Goal: Information Seeking & Learning: Learn about a topic

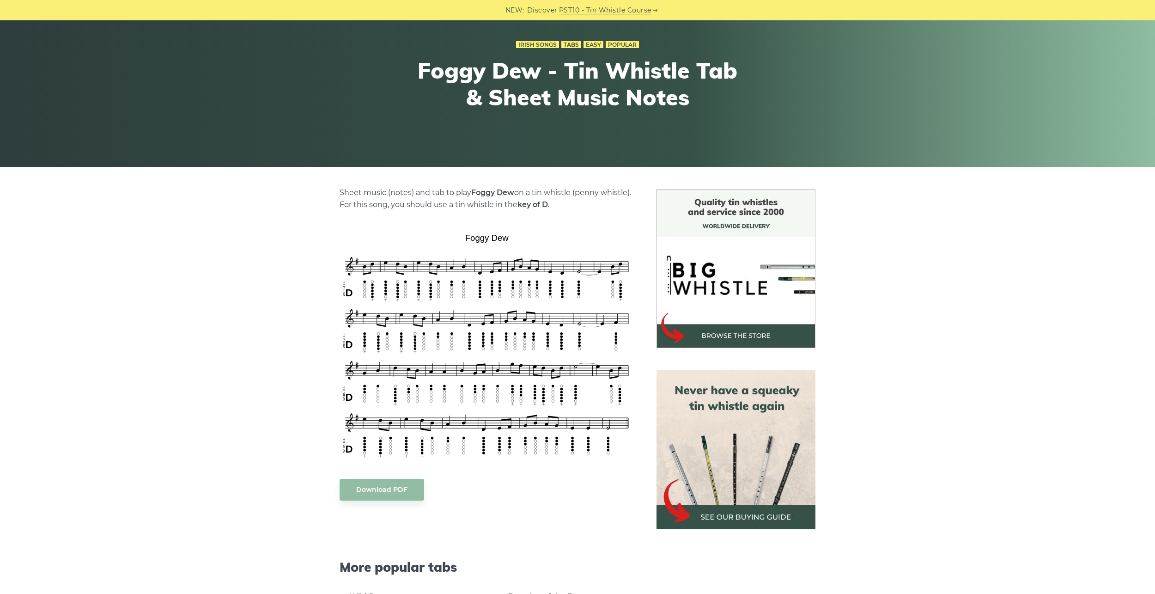
scroll to position [92, 0]
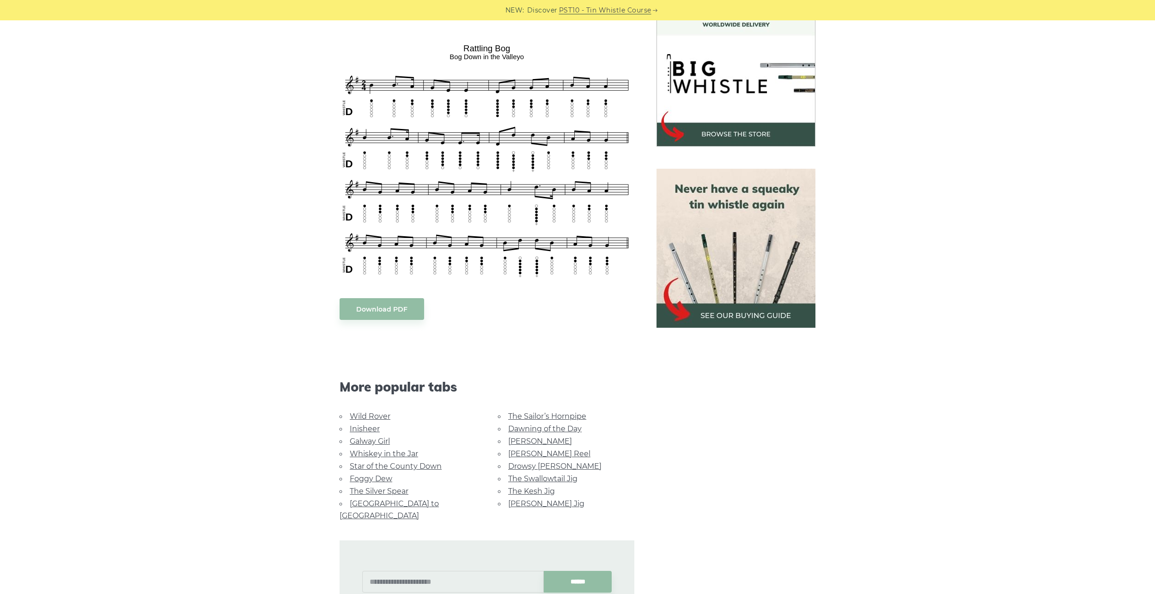
scroll to position [323, 0]
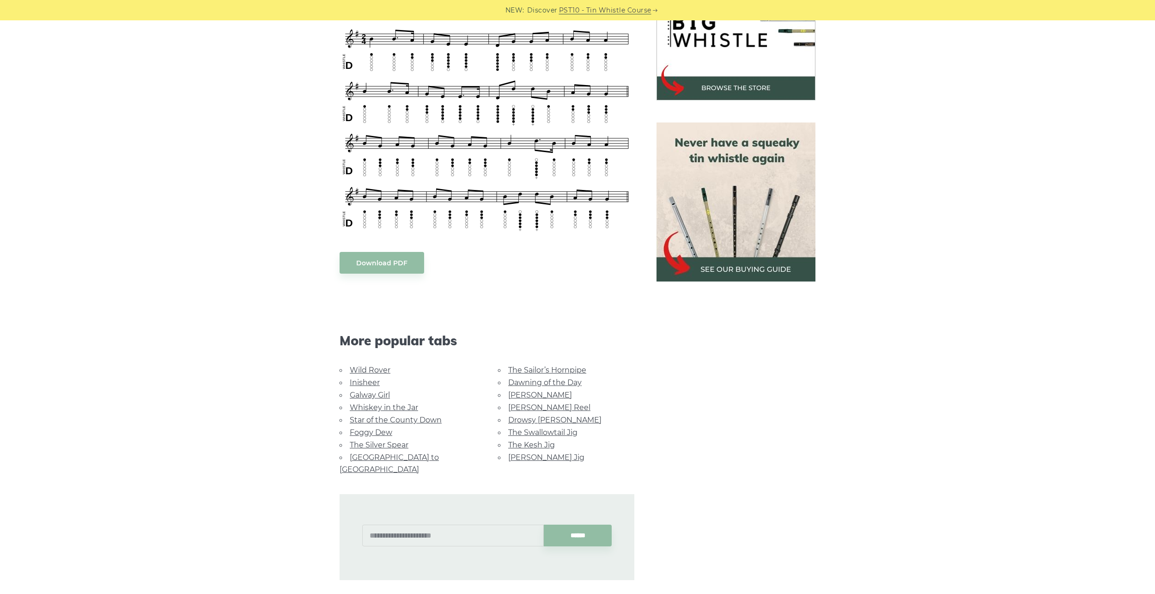
click at [538, 459] on link "[PERSON_NAME] Jig" at bounding box center [546, 457] width 76 height 9
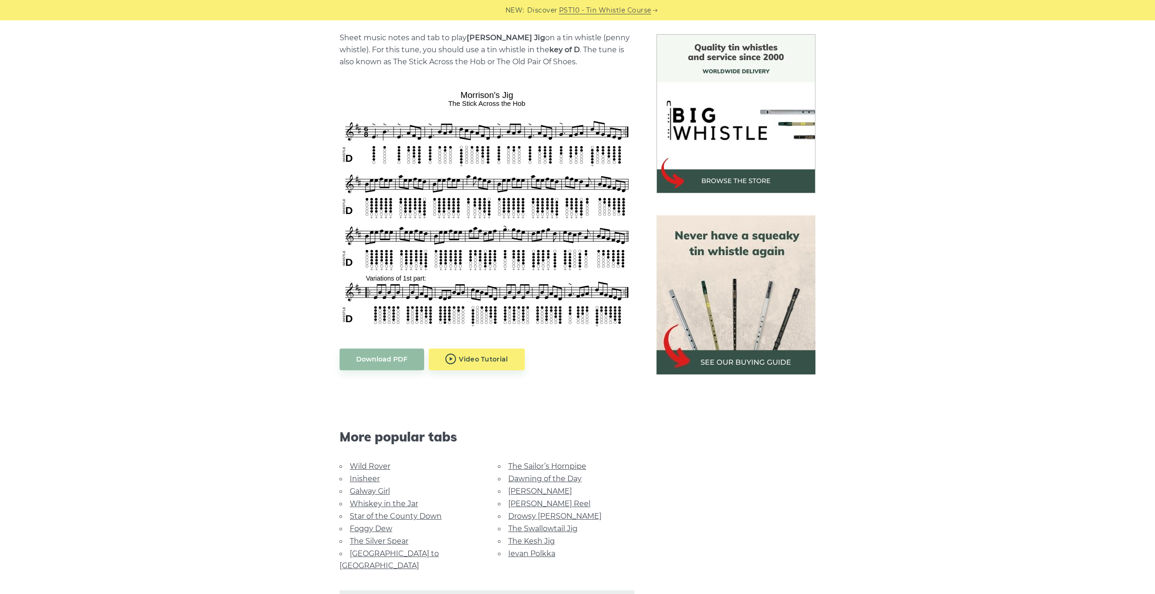
scroll to position [231, 0]
click at [547, 529] on link "The Swallowtail Jig" at bounding box center [542, 527] width 69 height 9
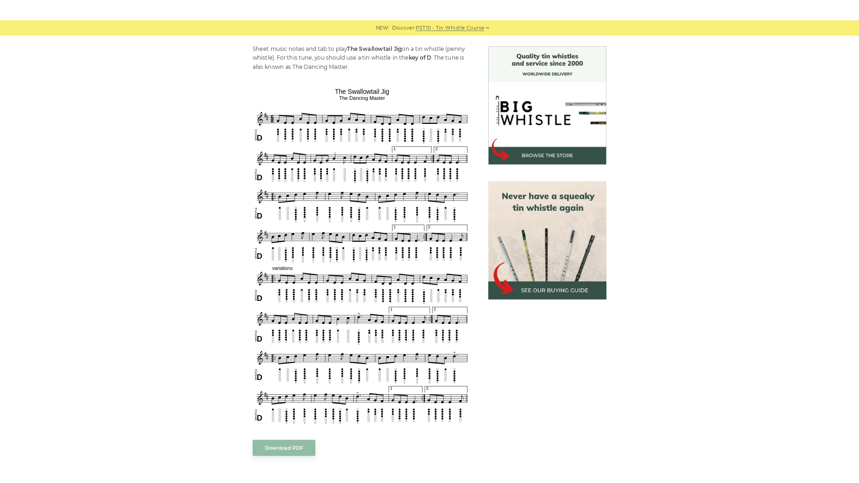
scroll to position [231, 0]
